Goal: Find specific page/section: Find specific page/section

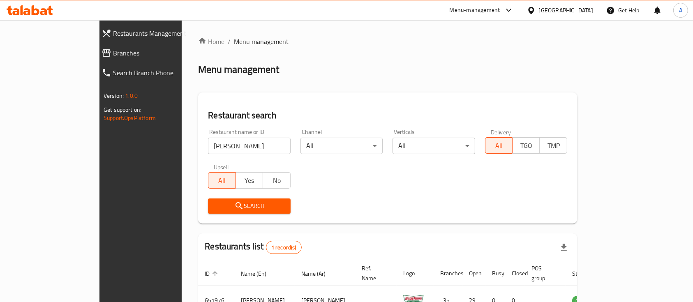
click at [208, 146] on input "[PERSON_NAME]" at bounding box center [249, 146] width 82 height 16
paste input "648681"
type input "648681"
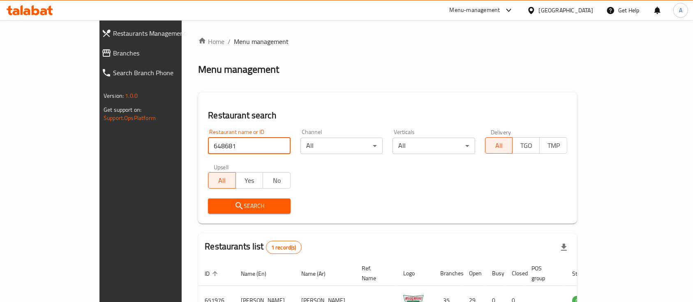
click button "Search" at bounding box center [249, 206] width 82 height 15
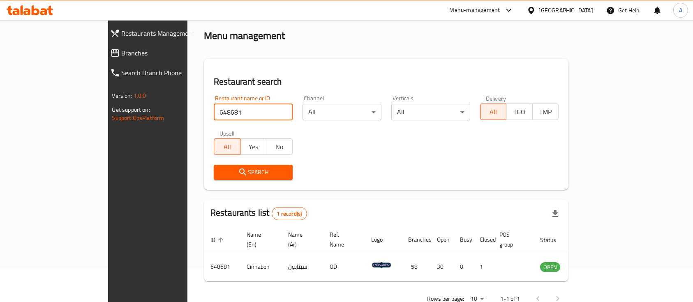
scroll to position [48, 0]
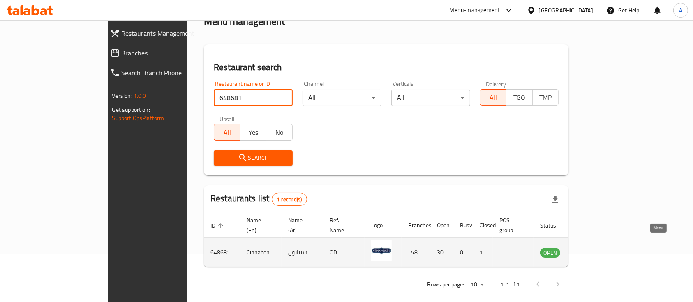
click at [593, 249] on icon "enhanced table" at bounding box center [588, 252] width 9 height 7
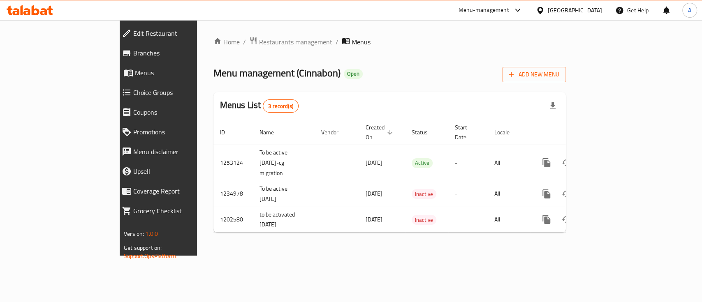
click at [133, 51] on span "Branches" at bounding box center [181, 53] width 97 height 10
